Goal: Navigation & Orientation: Go to known website

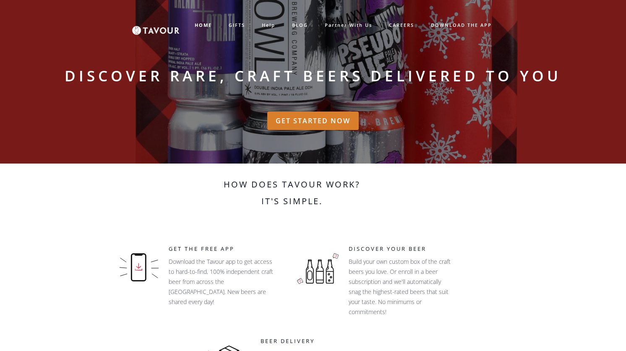
click at [143, 29] on img at bounding box center [155, 25] width 47 height 19
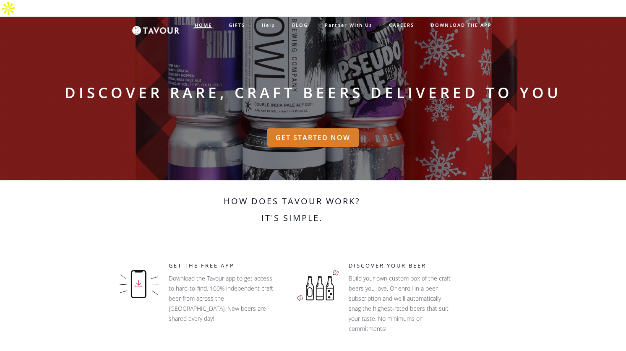
click at [208, 25] on strong "HOME" at bounding box center [203, 25] width 17 height 6
click at [206, 26] on strong "HOME" at bounding box center [203, 25] width 17 height 6
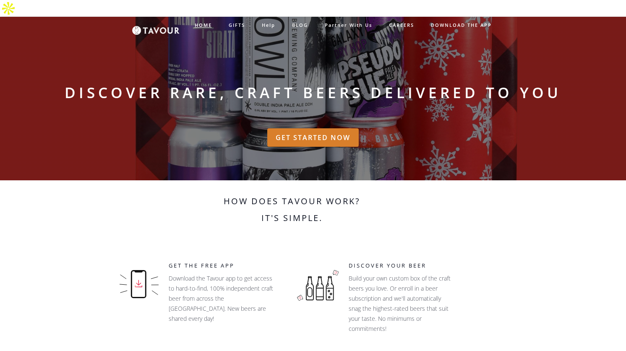
click at [206, 26] on strong "HOME" at bounding box center [203, 25] width 17 height 6
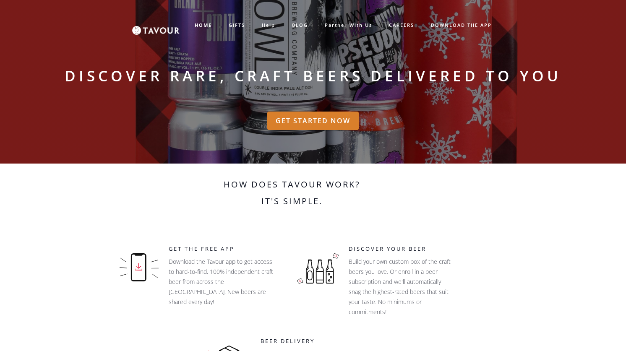
click at [165, 28] on img at bounding box center [155, 25] width 47 height 19
click at [205, 27] on strong "HOME" at bounding box center [203, 25] width 17 height 6
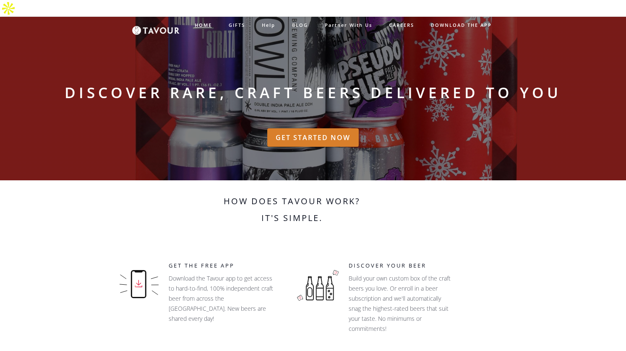
click at [205, 27] on strong "HOME" at bounding box center [203, 25] width 17 height 6
